Goal: Task Accomplishment & Management: Manage account settings

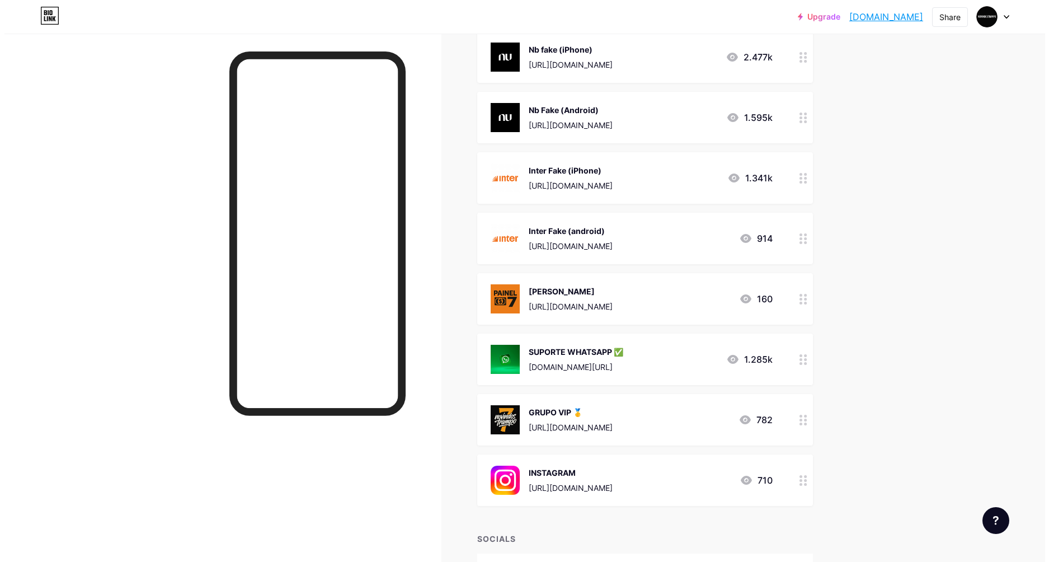
scroll to position [336, 0]
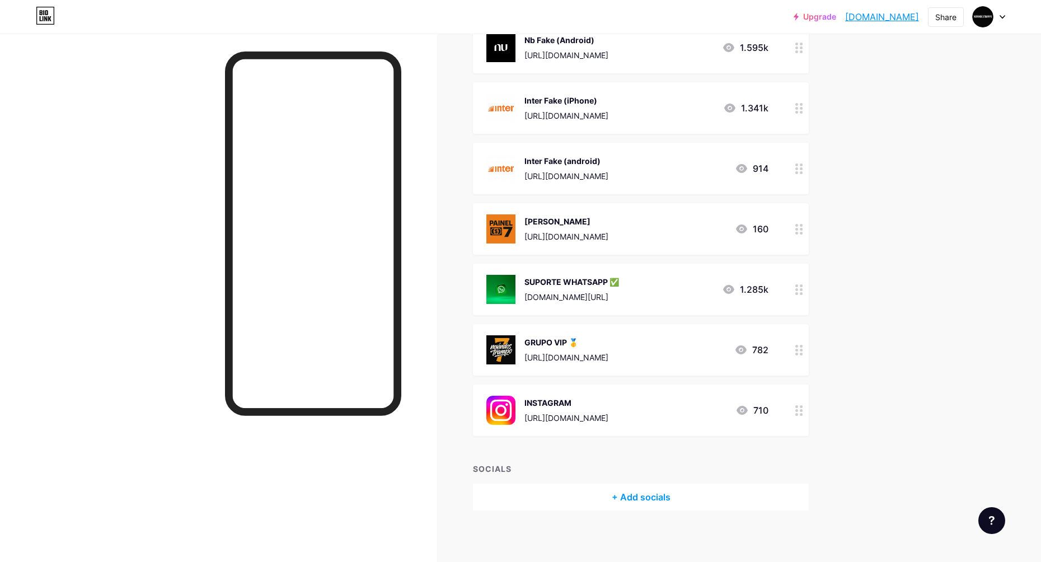
click at [786, 410] on div "INSTAGRAM [URL][DOMAIN_NAME] 710" at bounding box center [641, 409] width 336 height 51
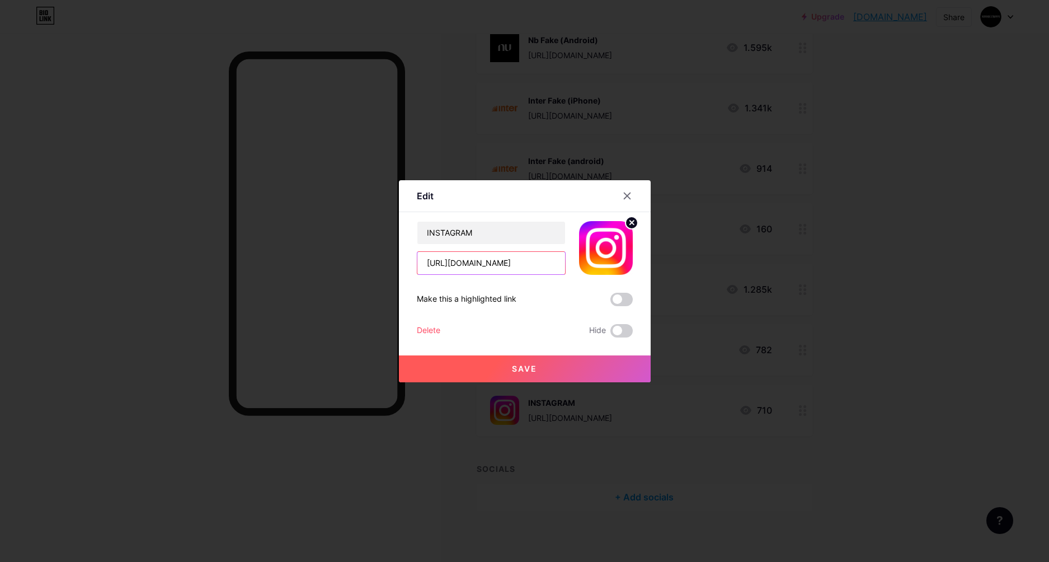
scroll to position [0, 134]
drag, startPoint x: 428, startPoint y: 261, endPoint x: 585, endPoint y: 254, distance: 157.4
click at [585, 254] on div "INSTAGRAM [URL][DOMAIN_NAME]" at bounding box center [525, 248] width 216 height 54
paste input "[URL][DOMAIN_NAME]"
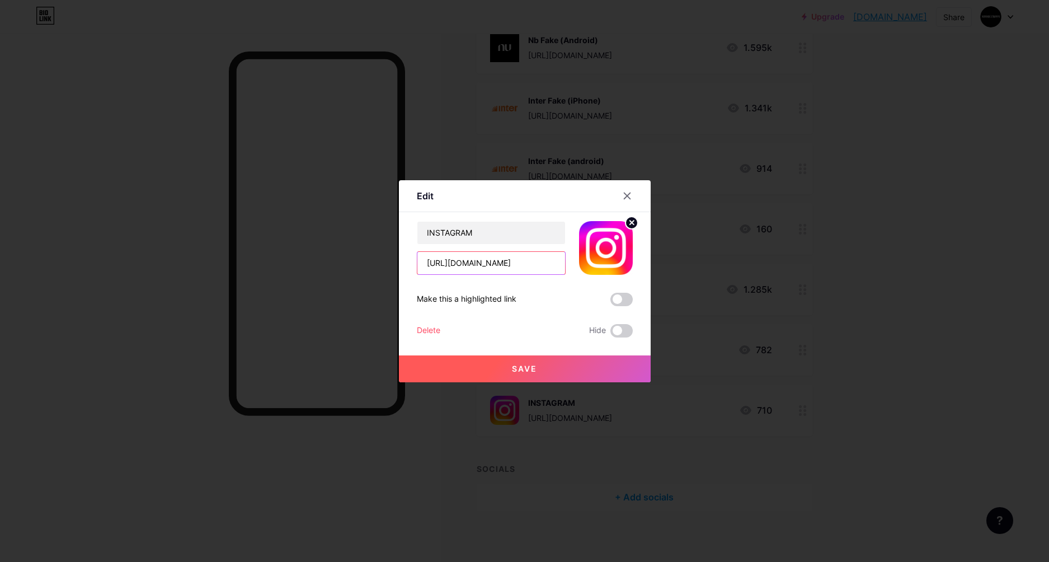
scroll to position [0, 10]
type input "[URL][DOMAIN_NAME]"
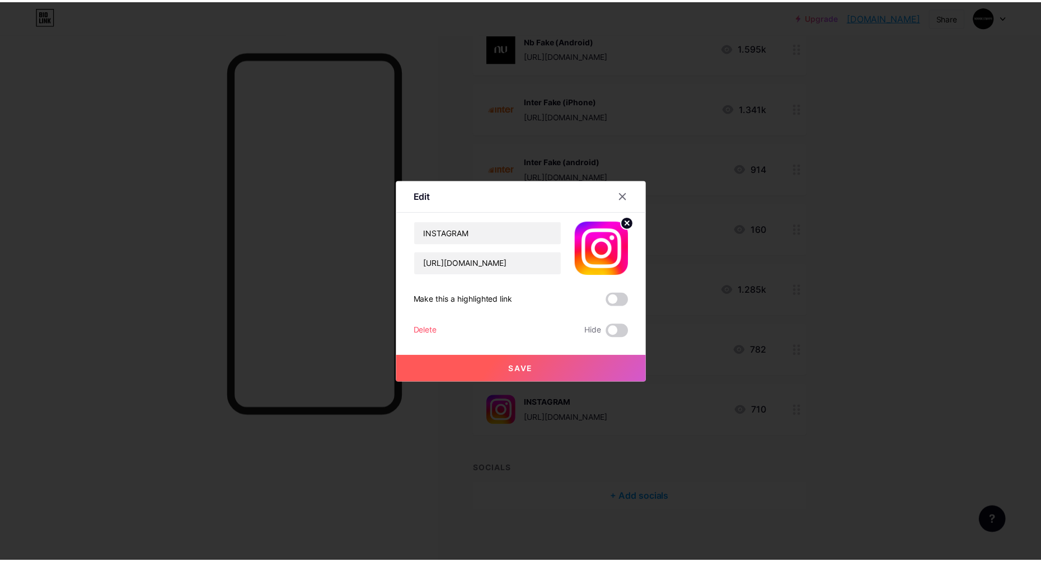
scroll to position [0, 0]
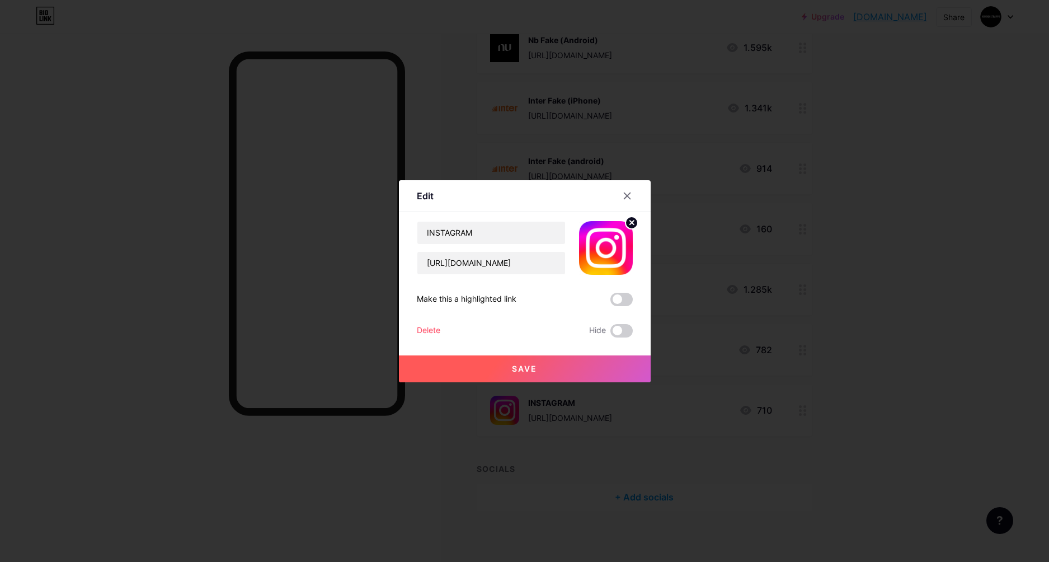
drag, startPoint x: 511, startPoint y: 355, endPoint x: 515, endPoint y: 366, distance: 11.7
click at [513, 364] on button "Save" at bounding box center [525, 368] width 252 height 27
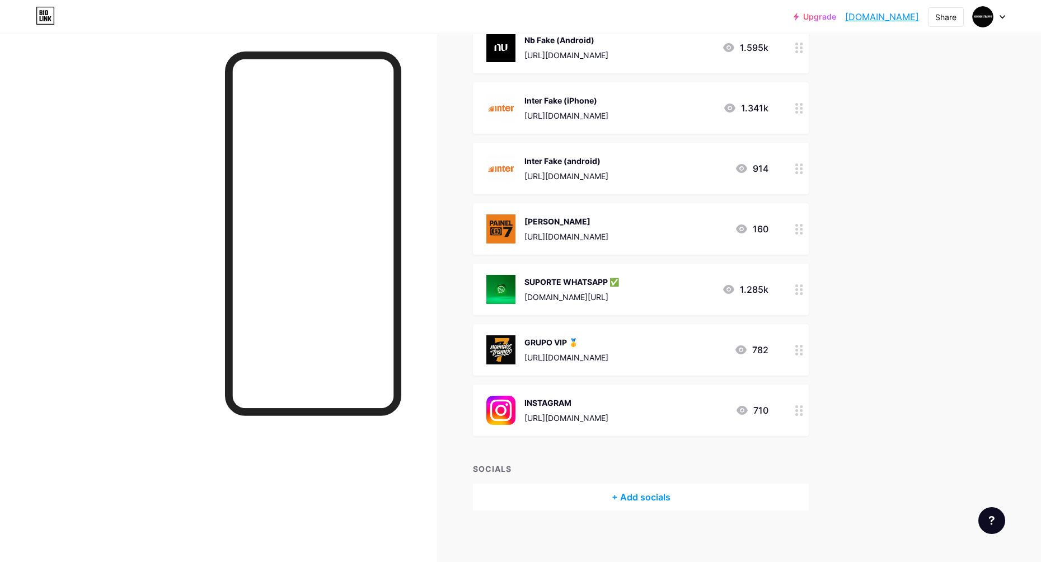
click at [870, 346] on div "Upgrade novindostrampo.... [DOMAIN_NAME] Share Switch accounts Trampos Do Novin…" at bounding box center [520, 115] width 1041 height 902
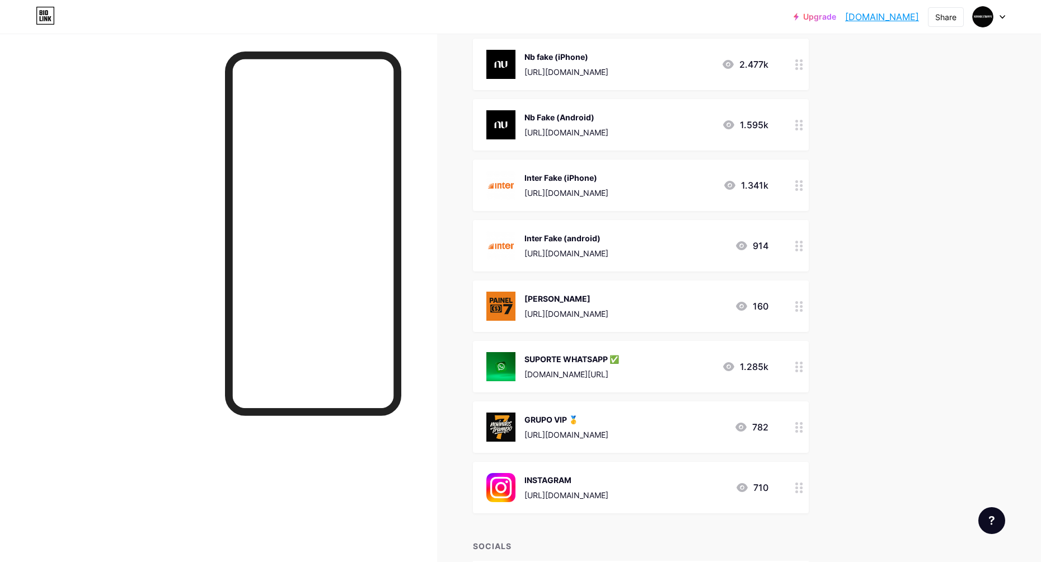
scroll to position [336, 0]
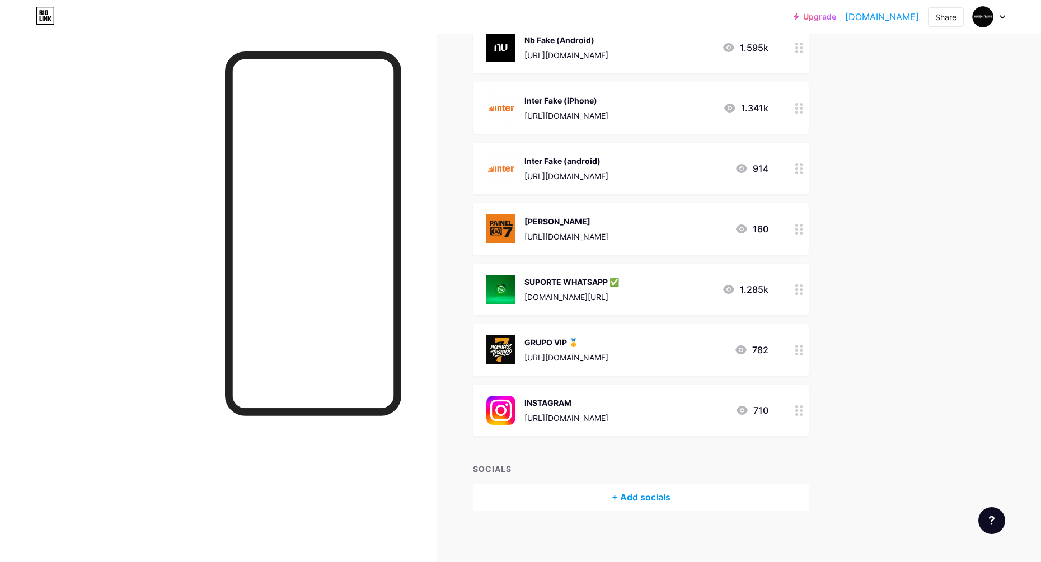
click at [532, 412] on div "[URL][DOMAIN_NAME]" at bounding box center [566, 418] width 84 height 12
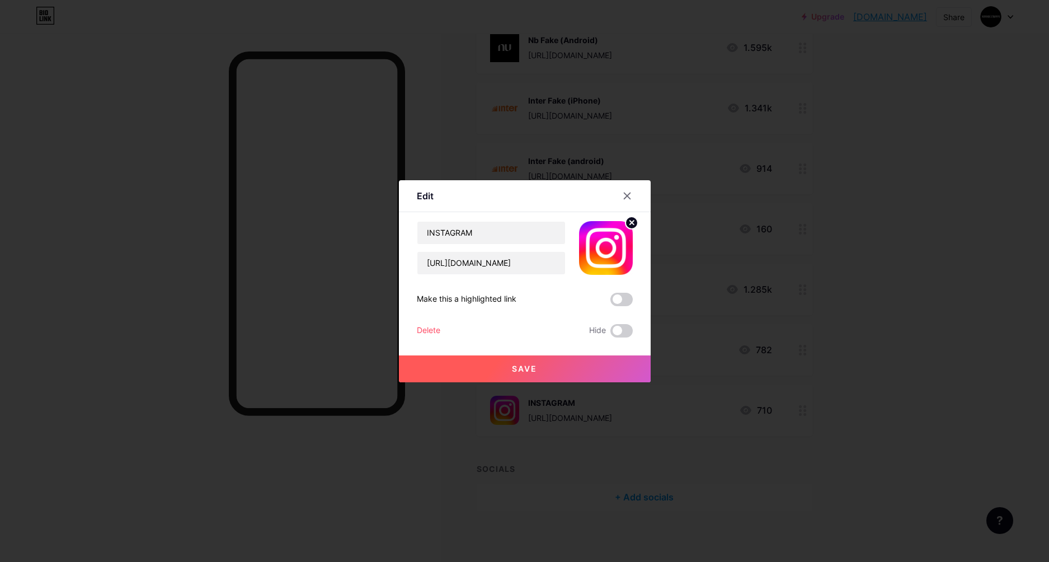
click at [775, 213] on div at bounding box center [524, 281] width 1049 height 562
